Goal: Information Seeking & Learning: Learn about a topic

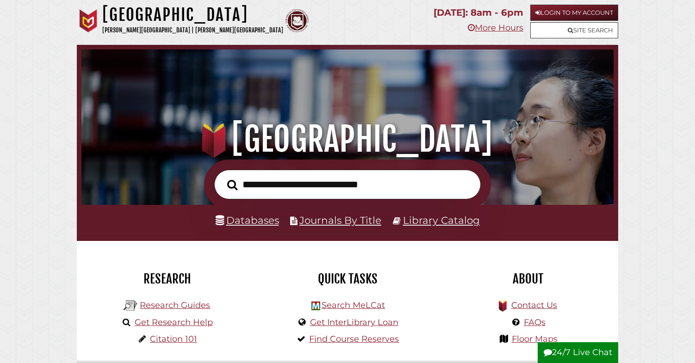
click at [379, 173] on input "text" at bounding box center [347, 185] width 266 height 30
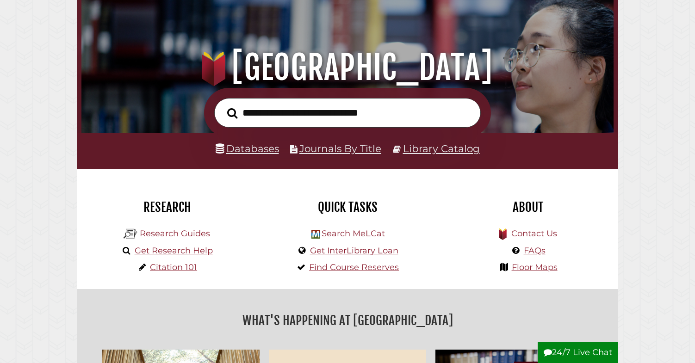
scroll to position [77, 0]
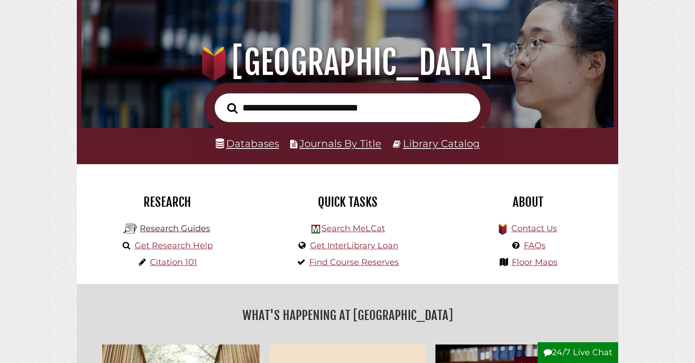
click at [183, 228] on link "Research Guides" at bounding box center [175, 228] width 70 height 10
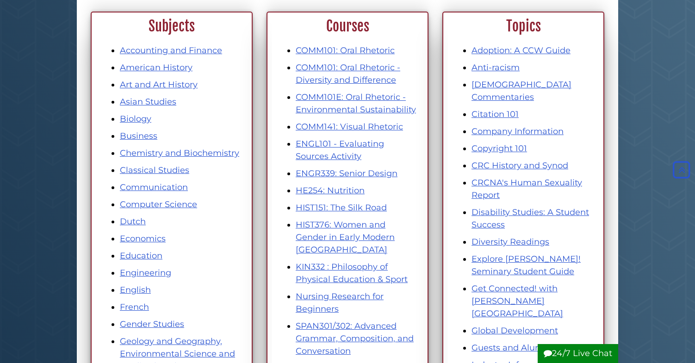
scroll to position [180, 0]
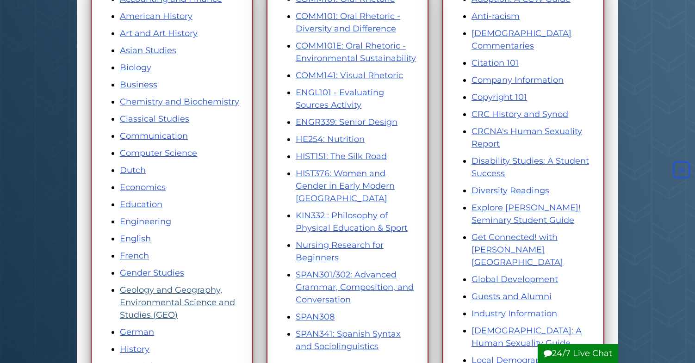
click at [169, 302] on link "Geology and Geography, Environmental Science and Studies (GEO)" at bounding box center [177, 302] width 115 height 35
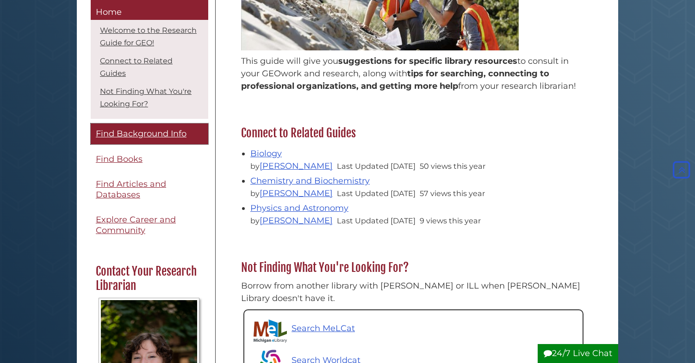
scroll to position [235, 0]
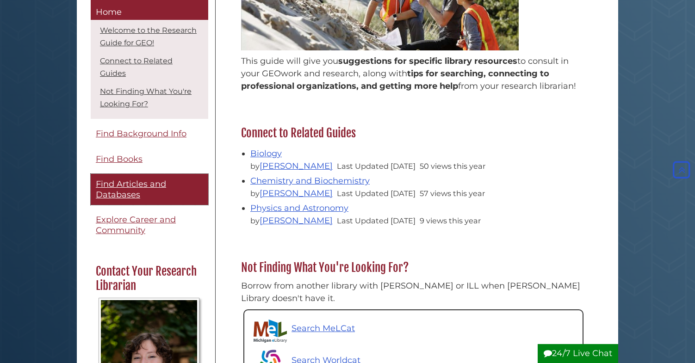
click at [129, 191] on span "Find Articles and Databases" at bounding box center [131, 189] width 70 height 21
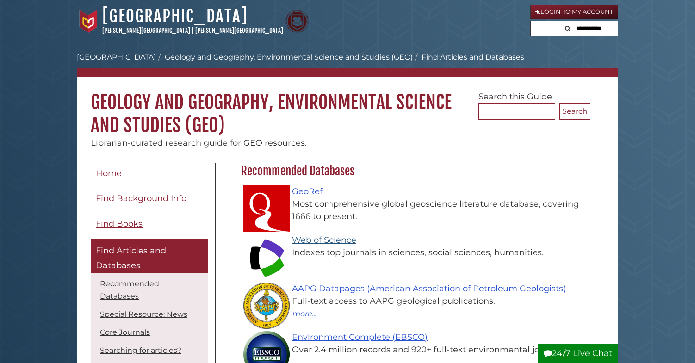
click at [313, 237] on link "Web of Science" at bounding box center [324, 240] width 64 height 10
